Goal: Task Accomplishment & Management: Complete application form

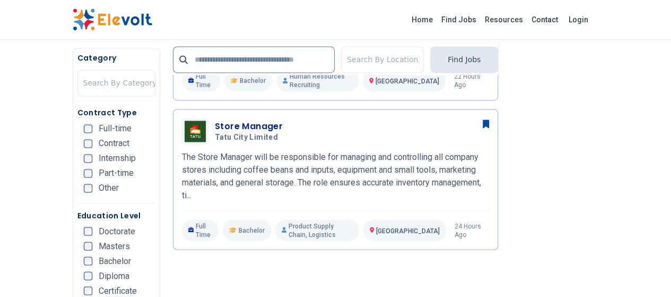
scroll to position [828, 0]
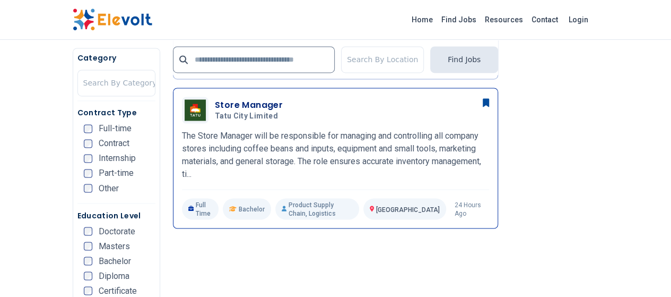
click at [335, 129] on p "The Store Manager will be responsible for managing and controlling all company …" at bounding box center [335, 154] width 307 height 51
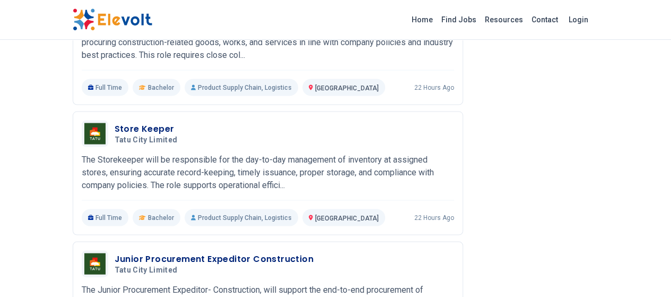
scroll to position [997, 0]
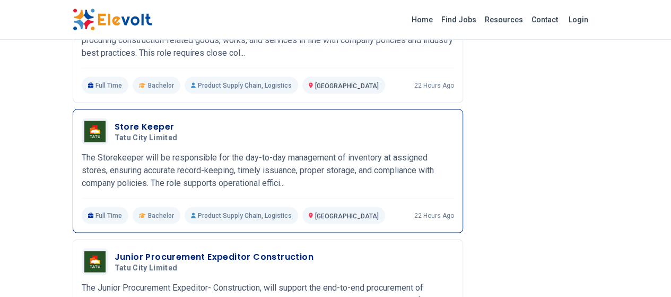
click at [351, 151] on p "The Storekeeper will be responsible for the day-to-day management of inventory …" at bounding box center [268, 170] width 372 height 38
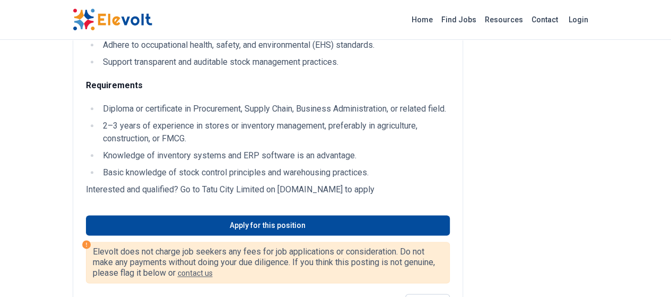
scroll to position [573, 0]
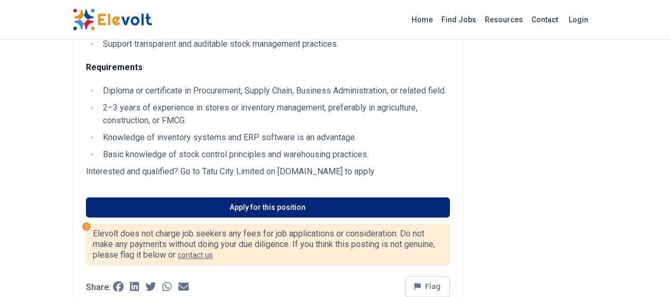
click at [307, 197] on link "Apply for this position" at bounding box center [268, 207] width 364 height 20
